Goal: Information Seeking & Learning: Find contact information

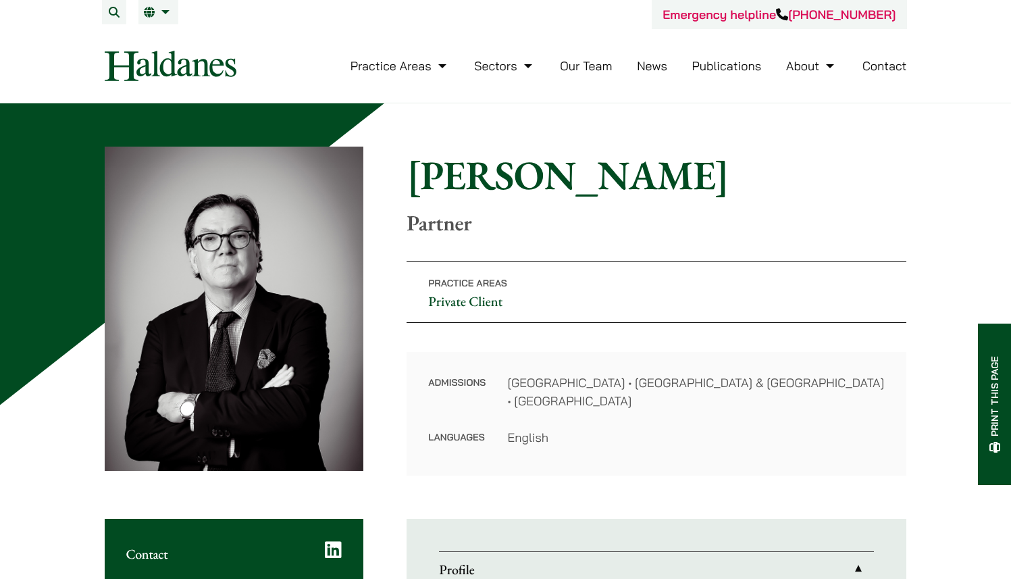
click at [871, 67] on link "Contact" at bounding box center [884, 66] width 45 height 16
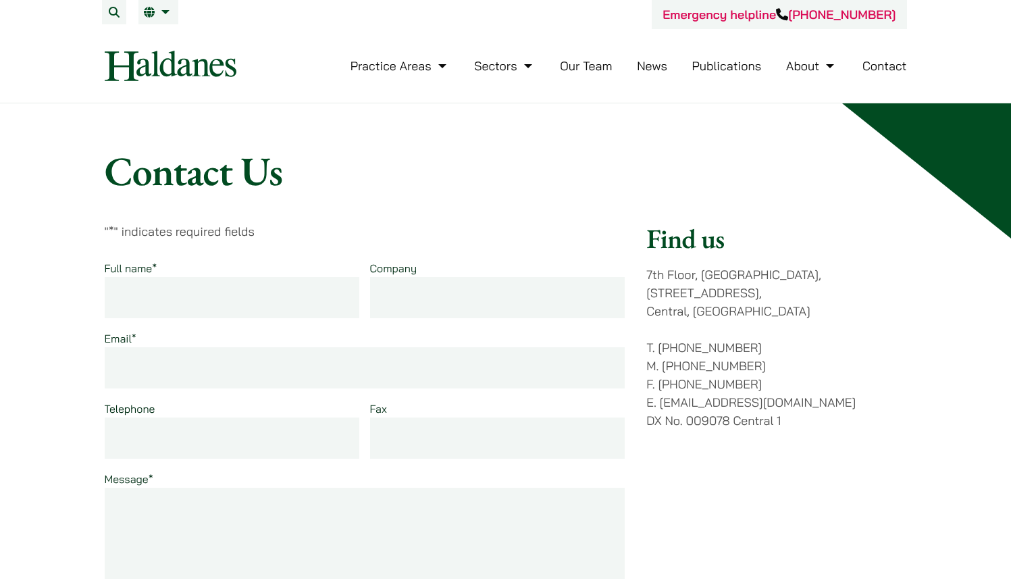
drag, startPoint x: 753, startPoint y: 328, endPoint x: 691, endPoint y: 329, distance: 62.8
click at [691, 338] on p "T. [PHONE_NUMBER] M. [PHONE_NUMBER] F. [PHONE_NUMBER] E. [EMAIL_ADDRESS][DOMAIN…" at bounding box center [776, 383] width 260 height 91
copy p "2868 1234"
click at [780, 0] on div "Emergency helpline [PHONE_NUMBER]" at bounding box center [778, 14] width 254 height 29
